Goal: Task Accomplishment & Management: Complete application form

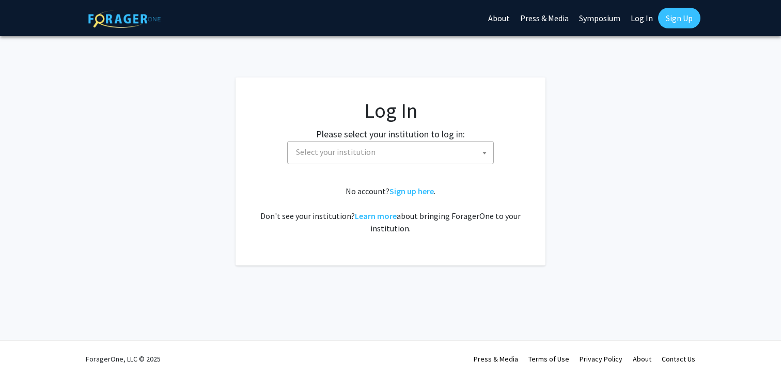
click at [440, 153] on span "Select your institution" at bounding box center [393, 152] width 202 height 21
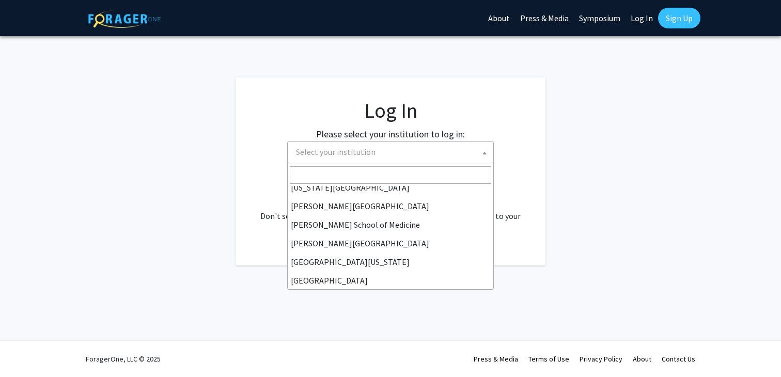
scroll to position [237, 0]
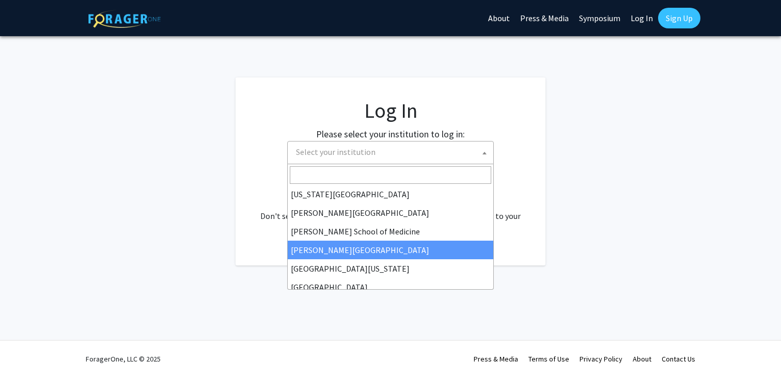
select select "20"
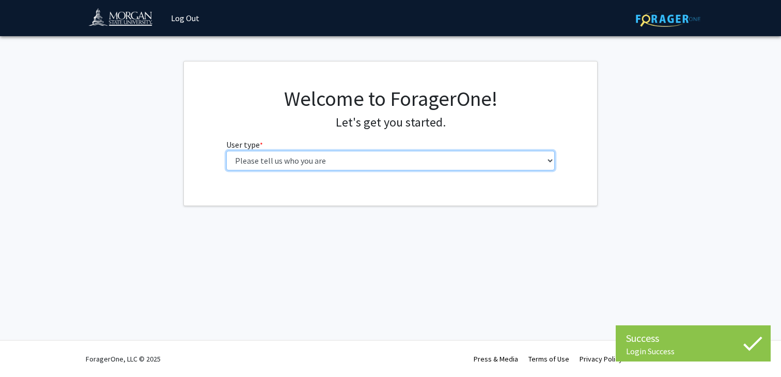
click at [385, 160] on select "Please tell us who you are Undergraduate Student Master's Student Doctoral Cand…" at bounding box center [390, 161] width 329 height 20
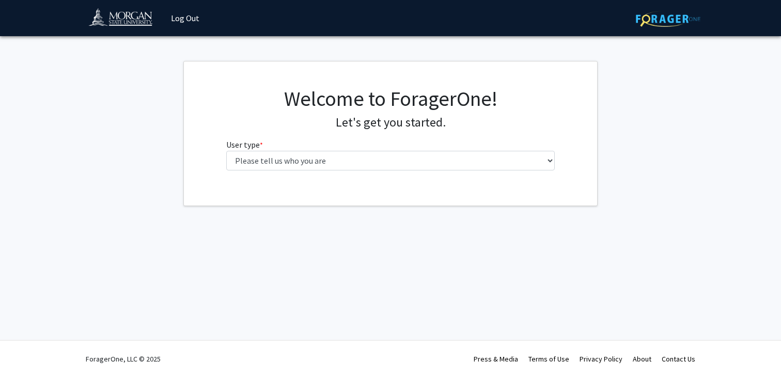
click at [162, 227] on div "Skip navigation Log Out Complete your profile × To continue, you need to make s…" at bounding box center [390, 188] width 781 height 377
